Goal: Use online tool/utility: Utilize a website feature to perform a specific function

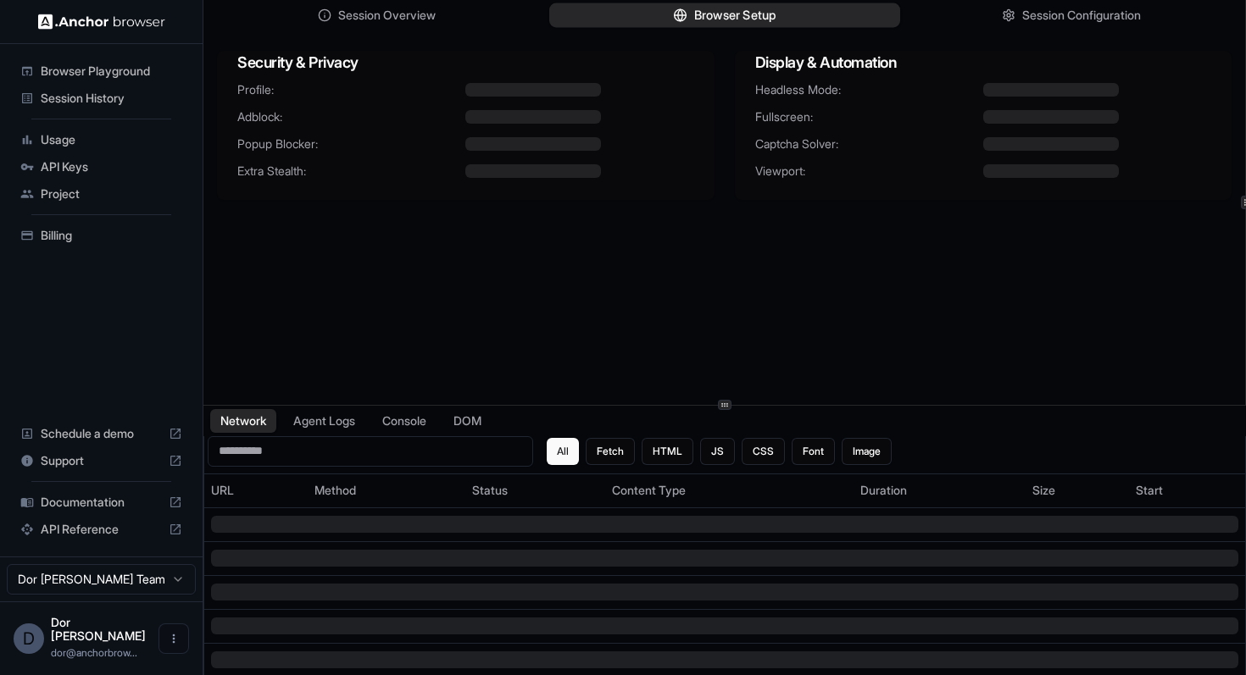
click at [720, 21] on span "Browser Setup" at bounding box center [734, 16] width 82 height 18
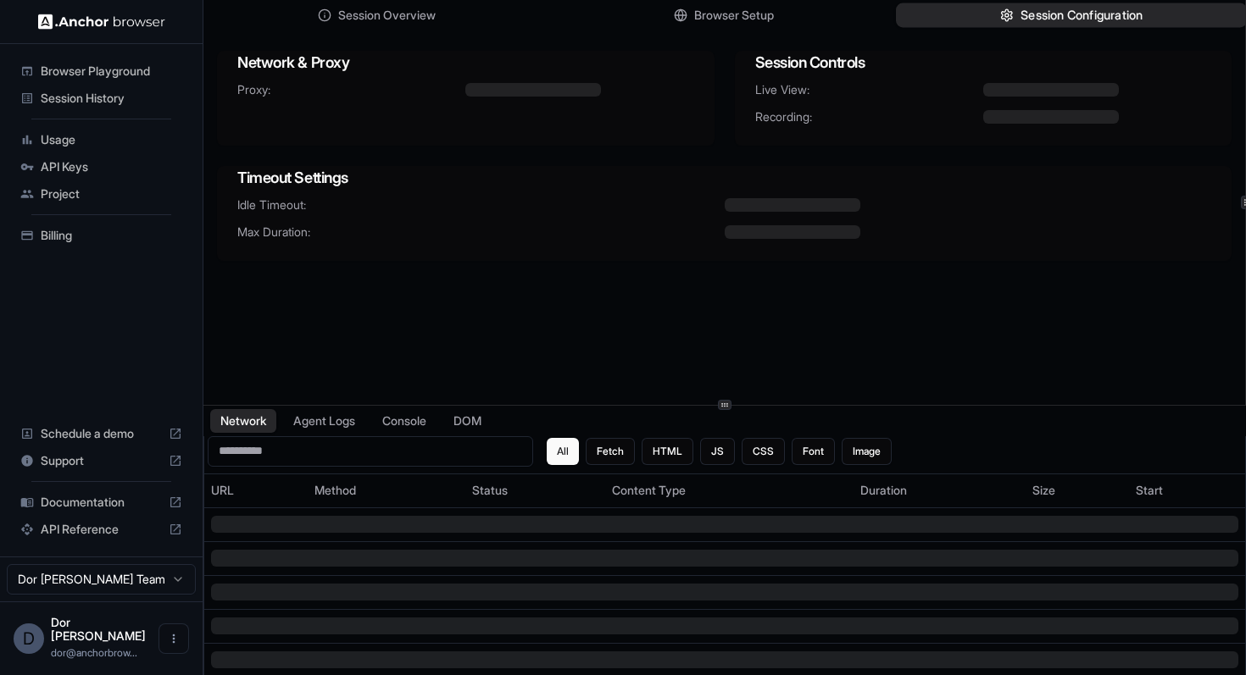
click at [1015, 11] on button "Session Configuration" at bounding box center [1071, 15] width 351 height 25
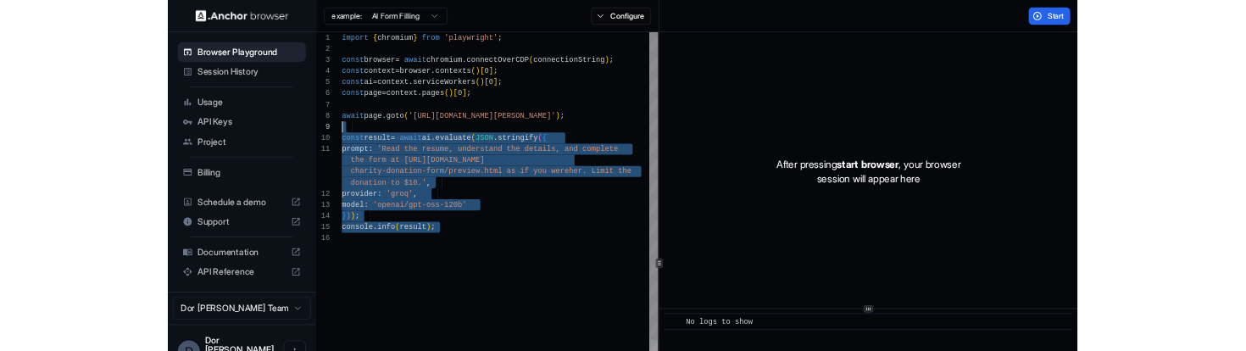
scroll to position [122, 0]
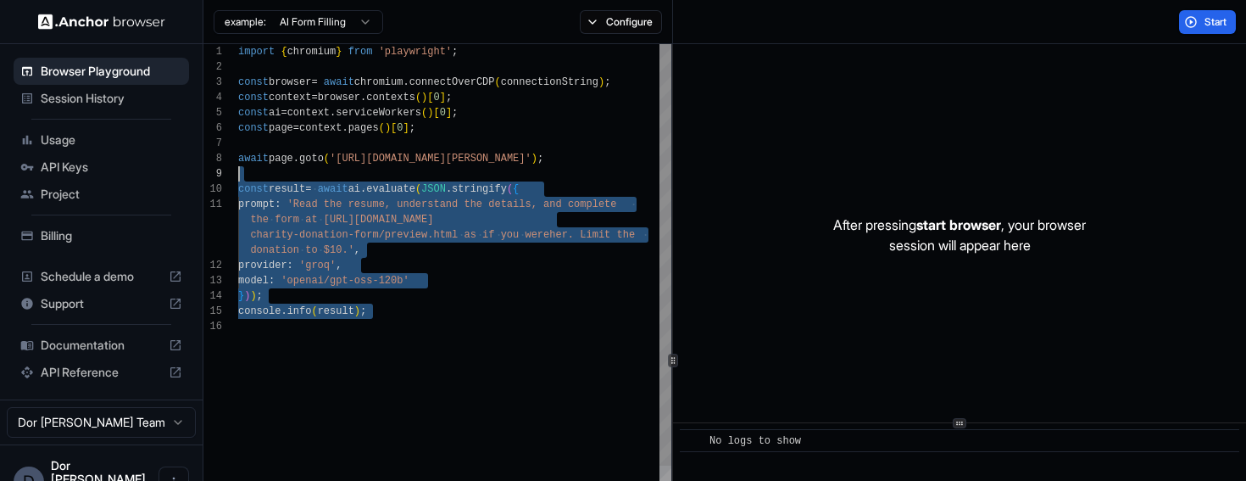
drag, startPoint x: 373, startPoint y: 353, endPoint x: 226, endPoint y: 177, distance: 228.6
click at [226, 177] on div "1 2 3 4 5 6 7 8 9 10 11 12 13 14 15 16 import { chromium } from 'playwright' ; …" at bounding box center [437, 349] width 468 height 611
type textarea "**********"
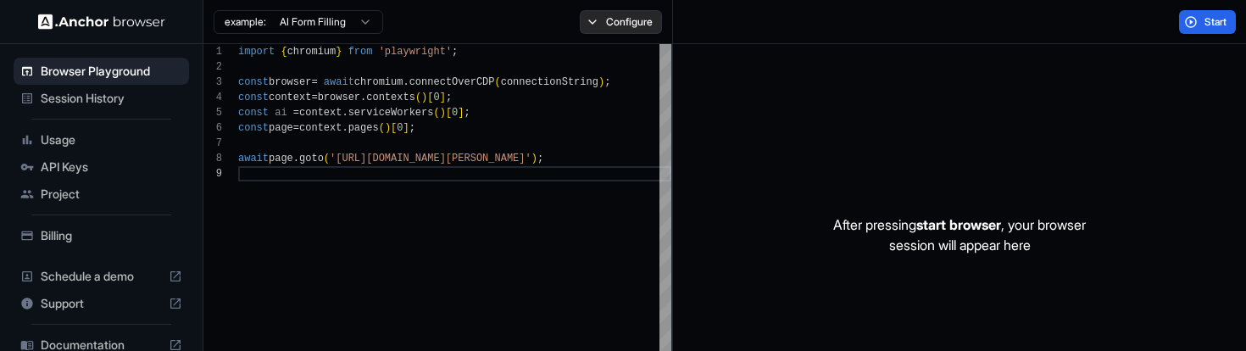
click at [629, 26] on button "Configure" at bounding box center [621, 22] width 82 height 24
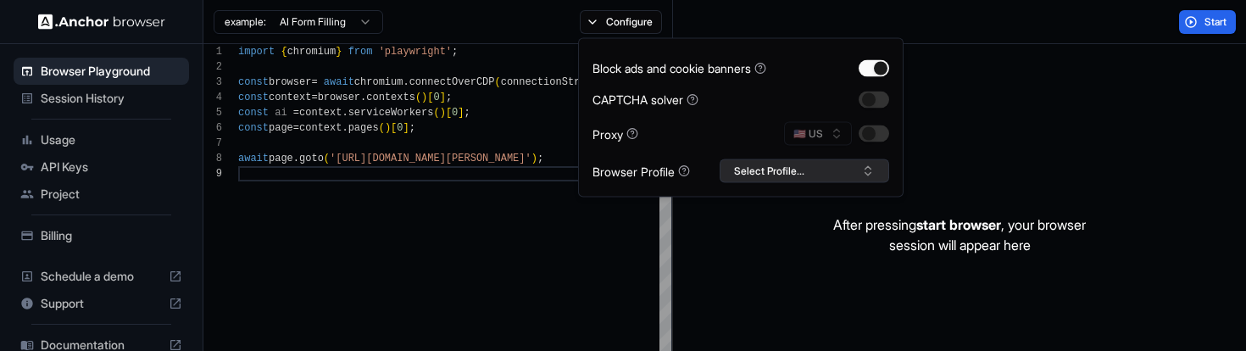
click at [813, 169] on button "Select Profile..." at bounding box center [804, 171] width 169 height 24
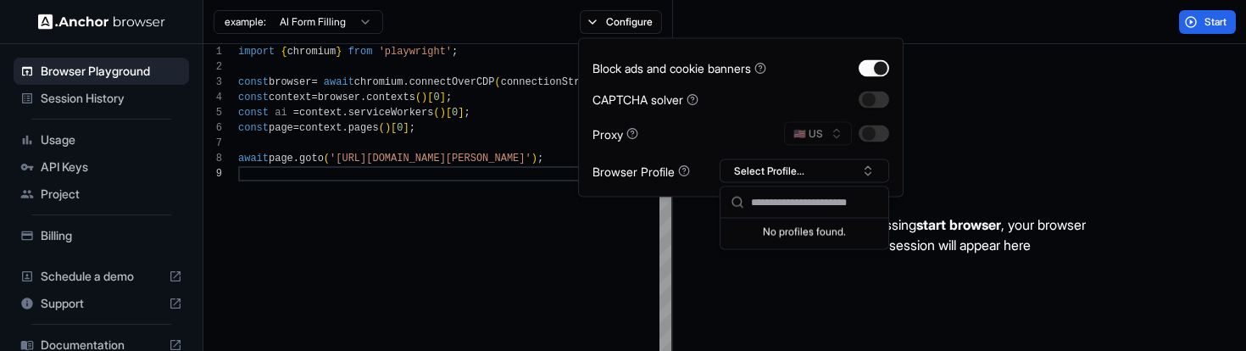
click at [797, 205] on input "text" at bounding box center [814, 202] width 127 height 31
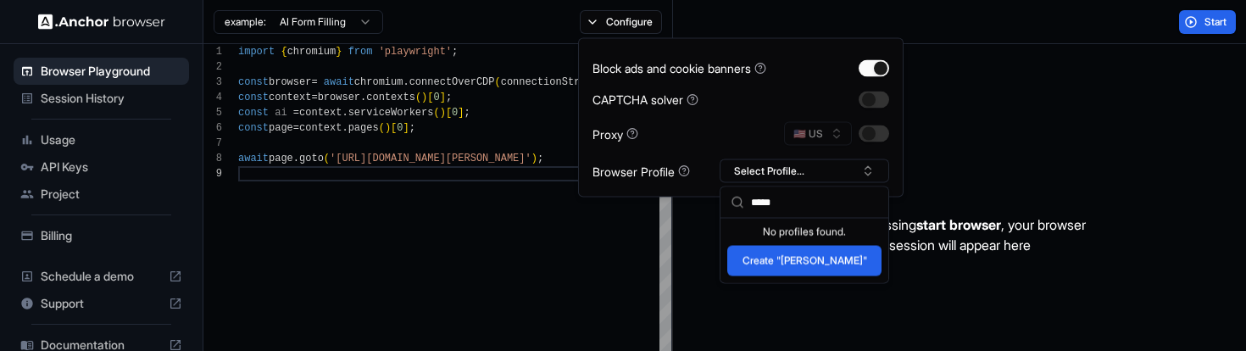
type input "*****"
click at [820, 265] on button "Create "[PERSON_NAME]"" at bounding box center [804, 261] width 154 height 31
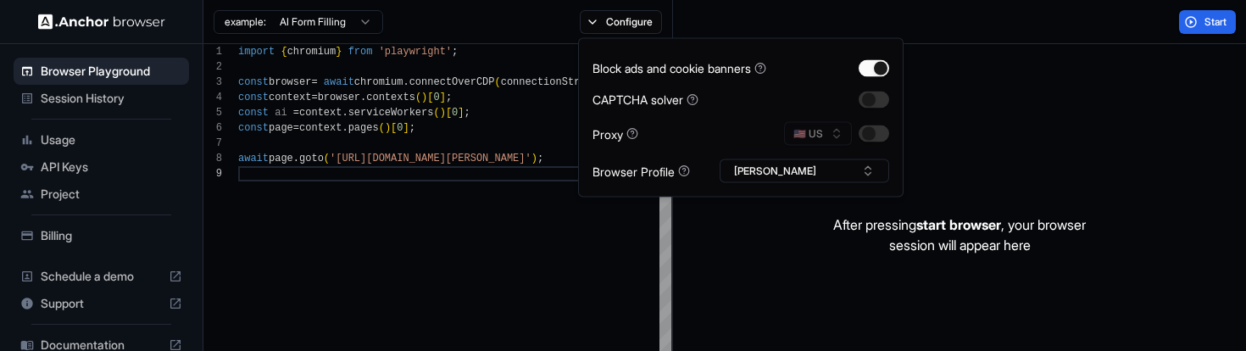
click at [1135, 21] on div "Start" at bounding box center [960, 22] width 574 height 44
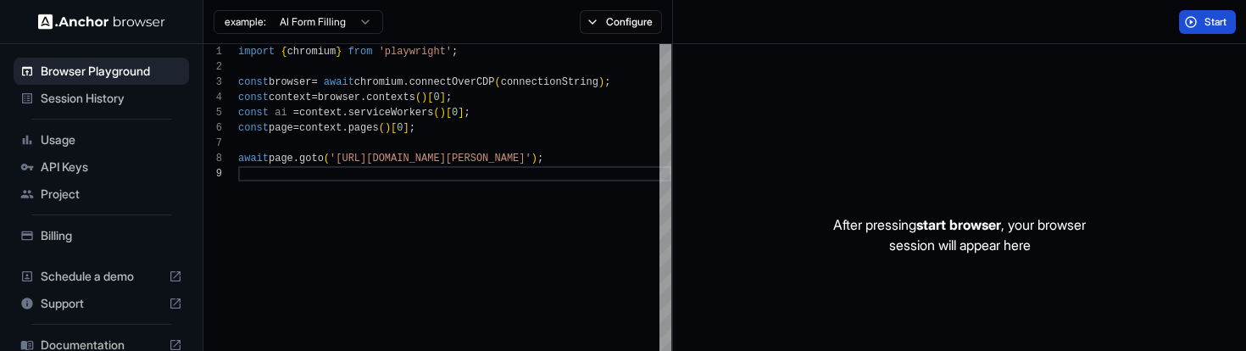
click at [1210, 24] on span "Start" at bounding box center [1216, 22] width 24 height 14
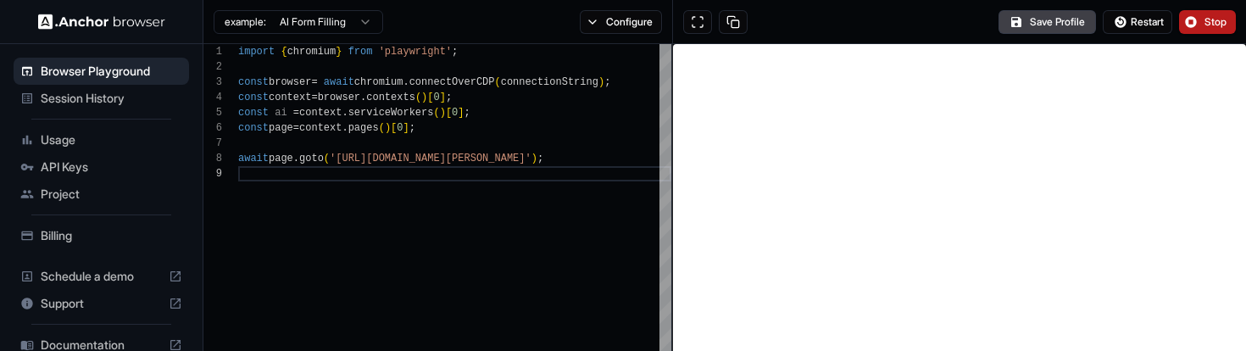
scroll to position [44, 0]
